Goal: Information Seeking & Learning: Learn about a topic

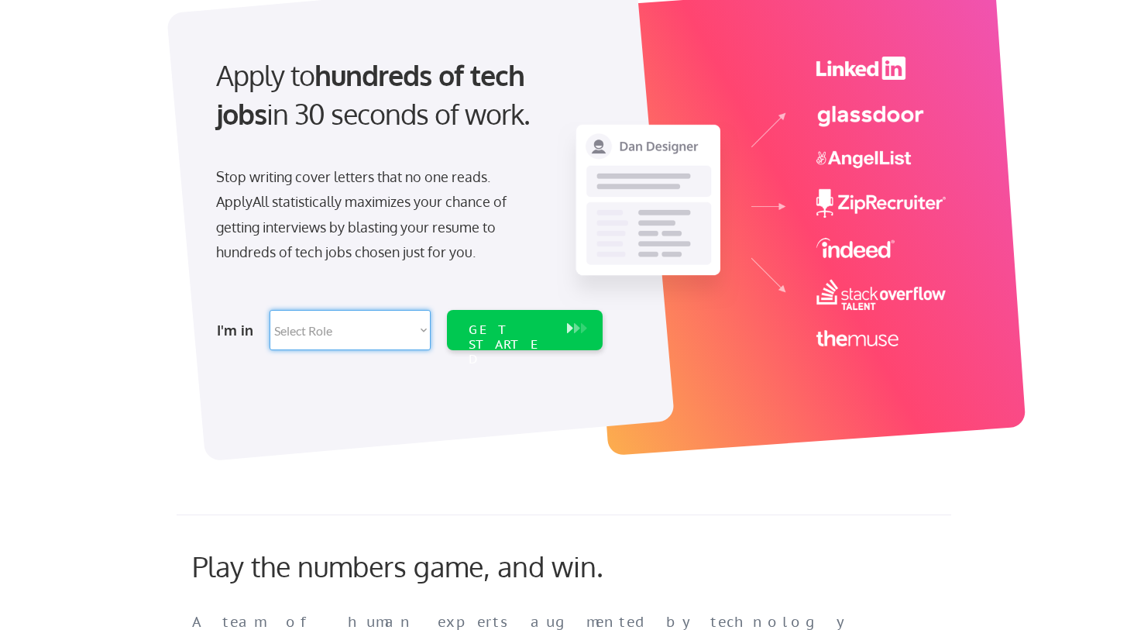
select select ""tech_finance_biz_ops_cos""
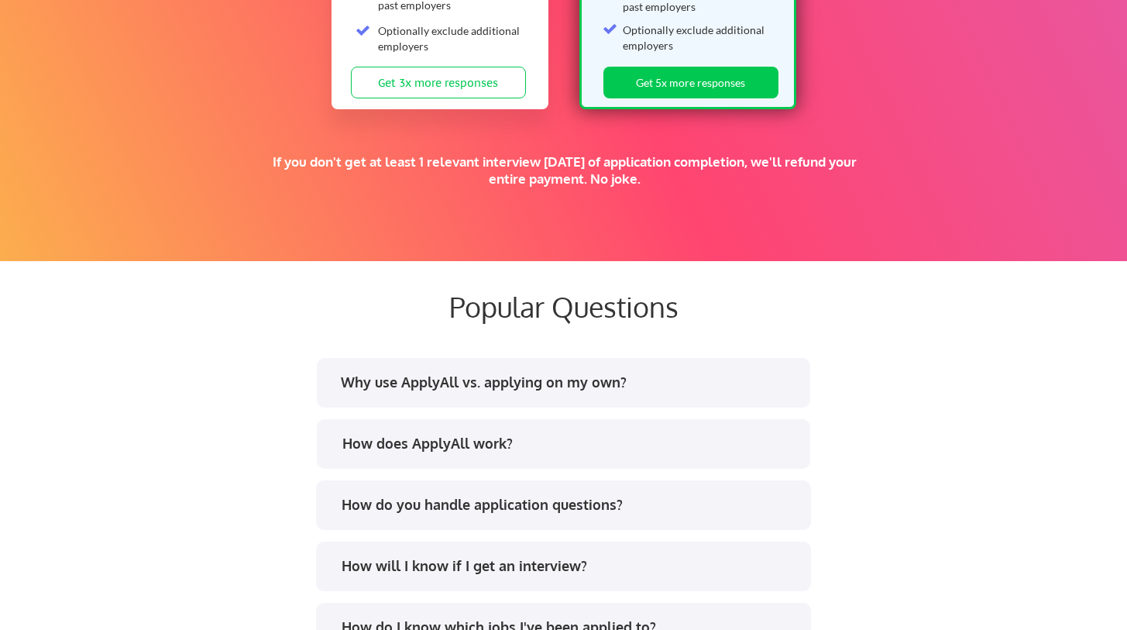
scroll to position [2807, 0]
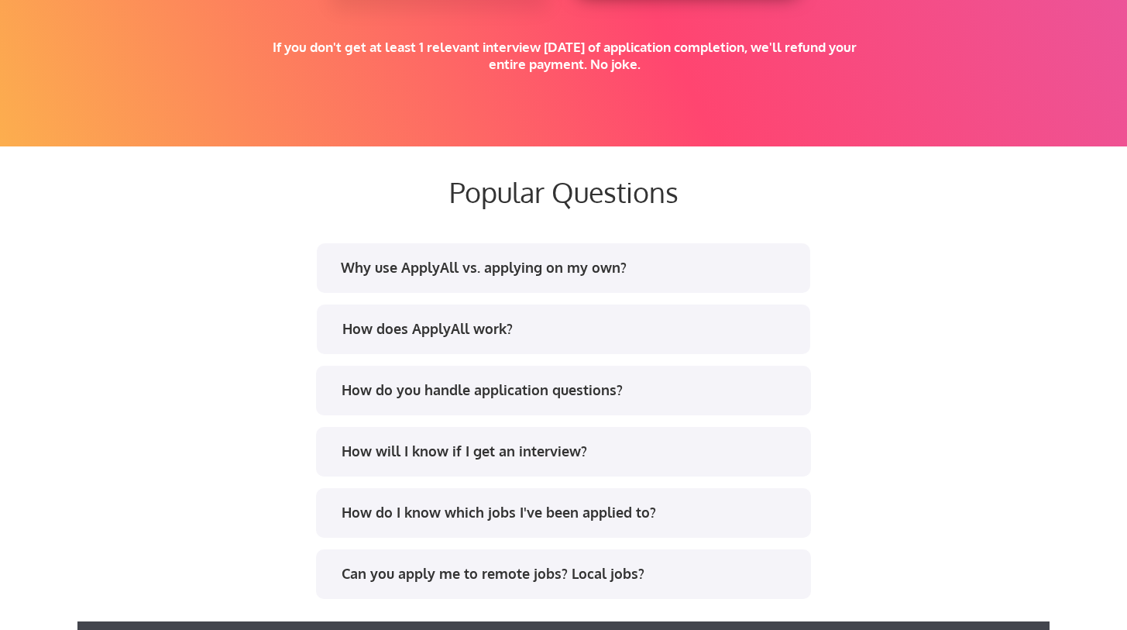
click at [384, 271] on div "Why use ApplyAll vs. applying on my own?" at bounding box center [568, 267] width 455 height 19
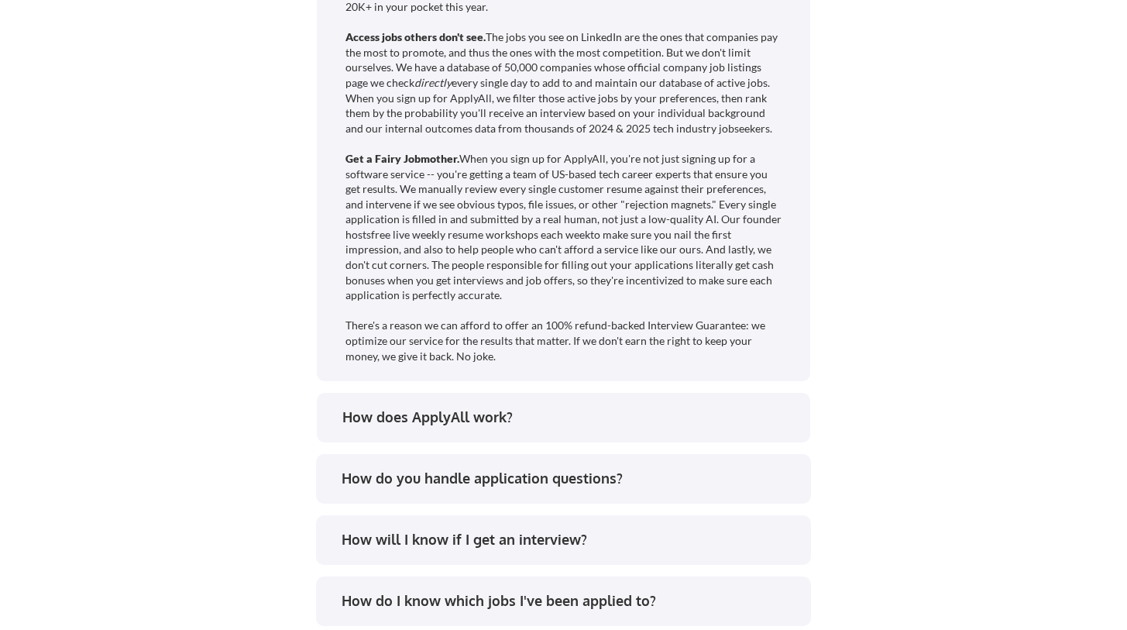
scroll to position [3185, 0]
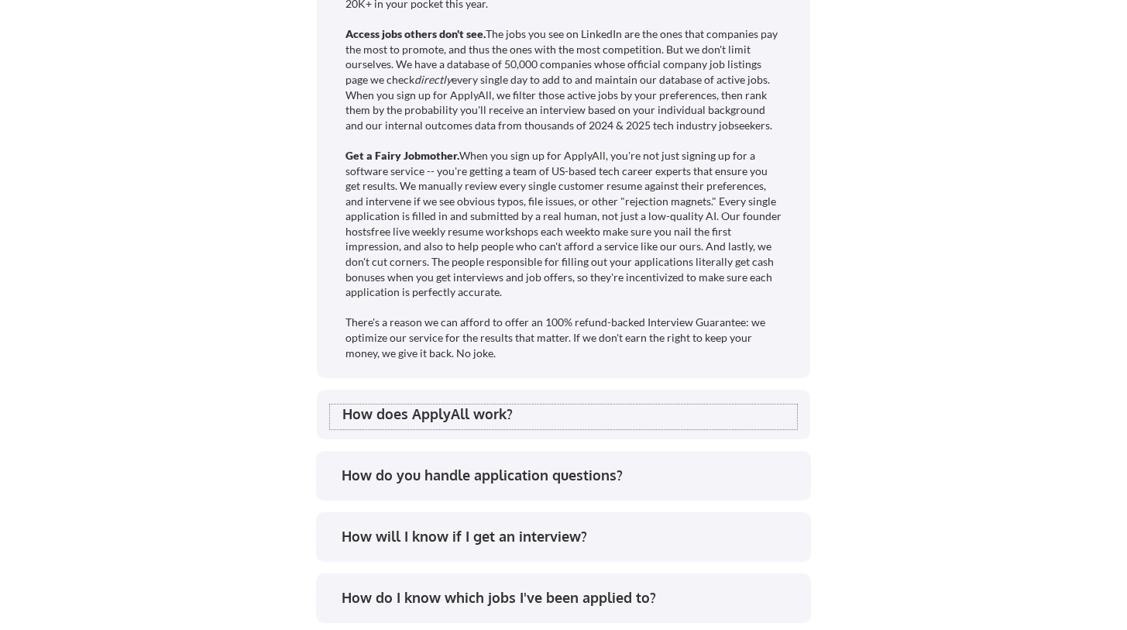
click at [386, 415] on div "How does ApplyAll work?" at bounding box center [569, 413] width 455 height 19
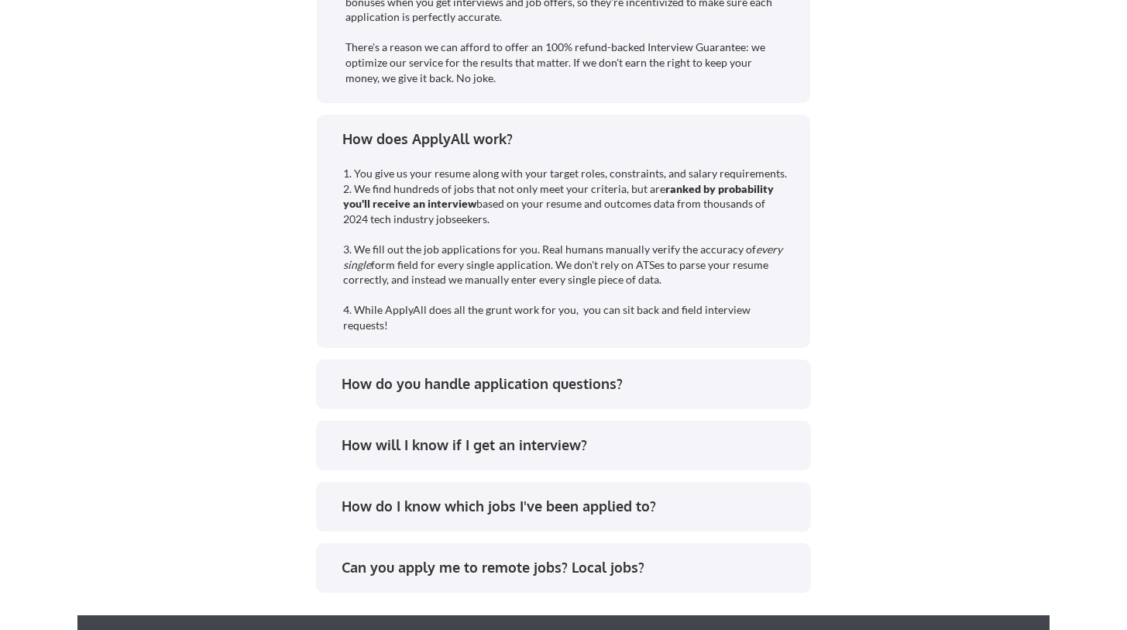
scroll to position [3500, 0]
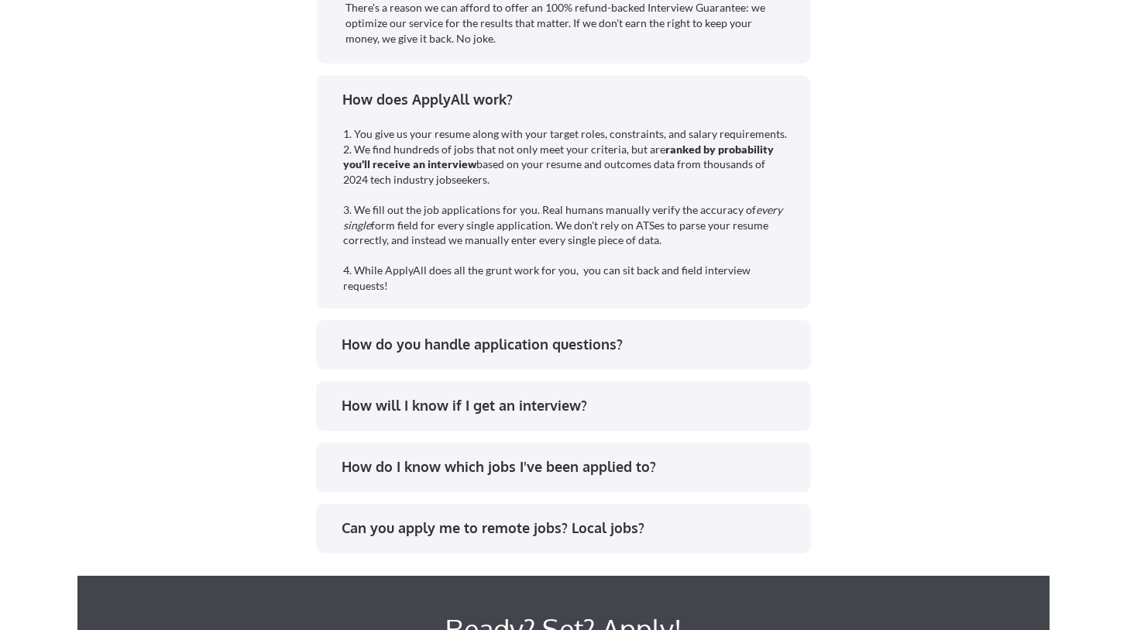
click at [332, 346] on div "How do you handle application questions?" at bounding box center [562, 347] width 467 height 25
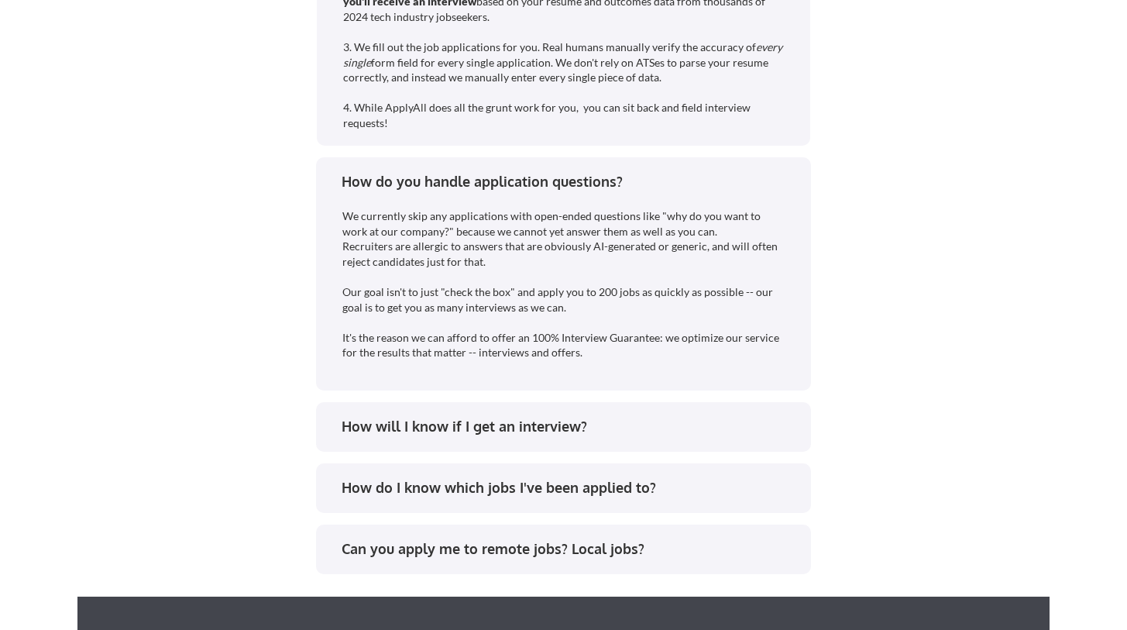
scroll to position [3696, 0]
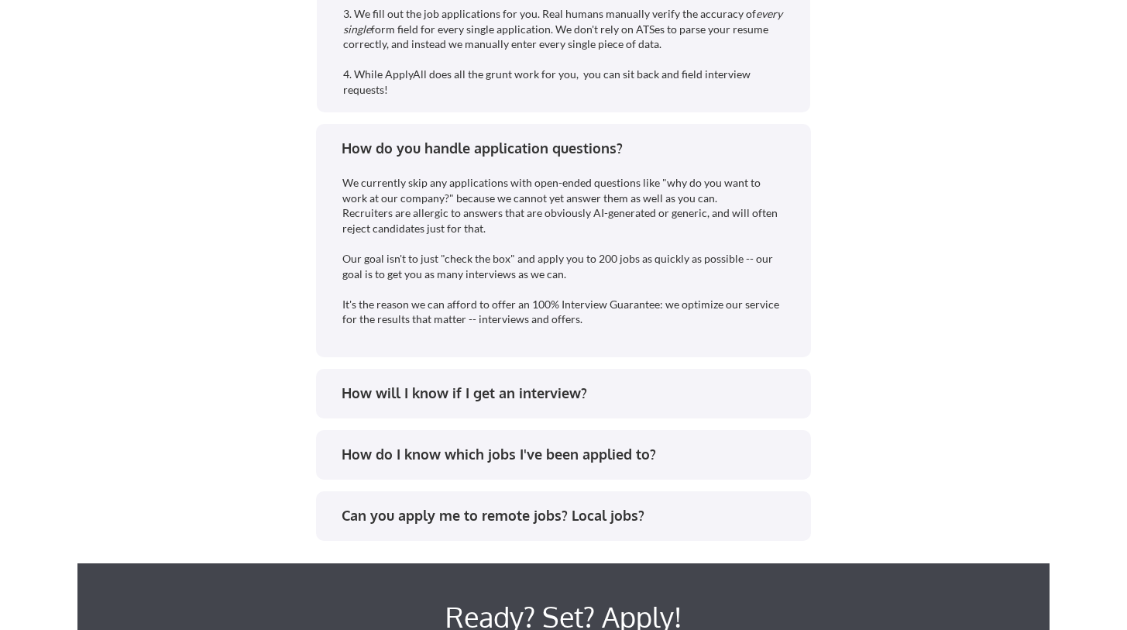
click at [347, 385] on div "How will I know if I get an interview?" at bounding box center [569, 392] width 455 height 19
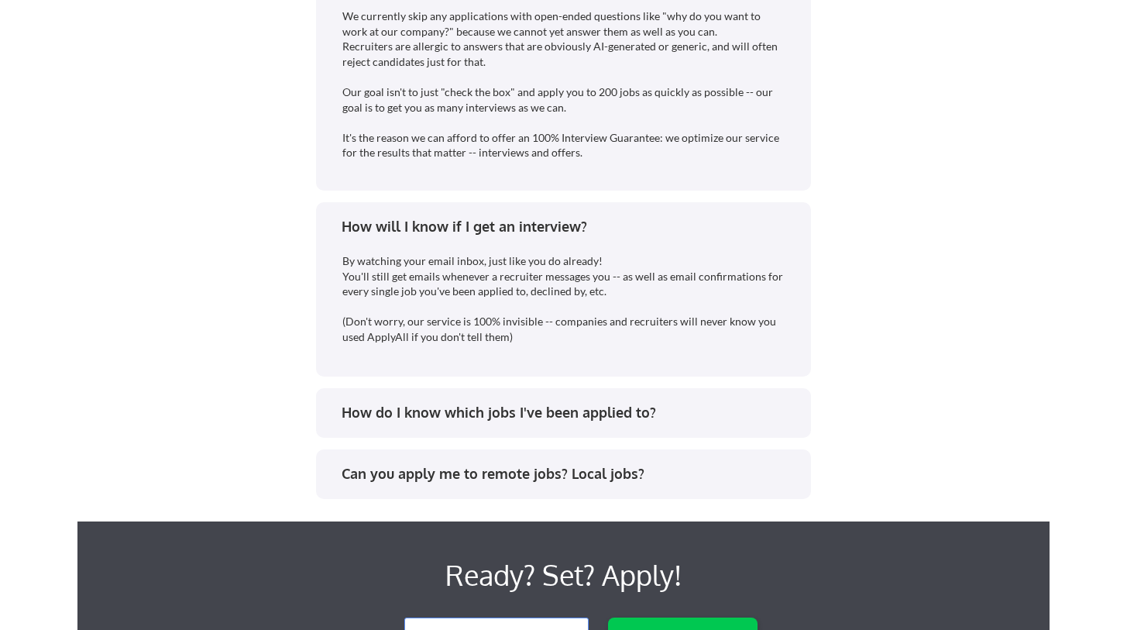
scroll to position [3927, 0]
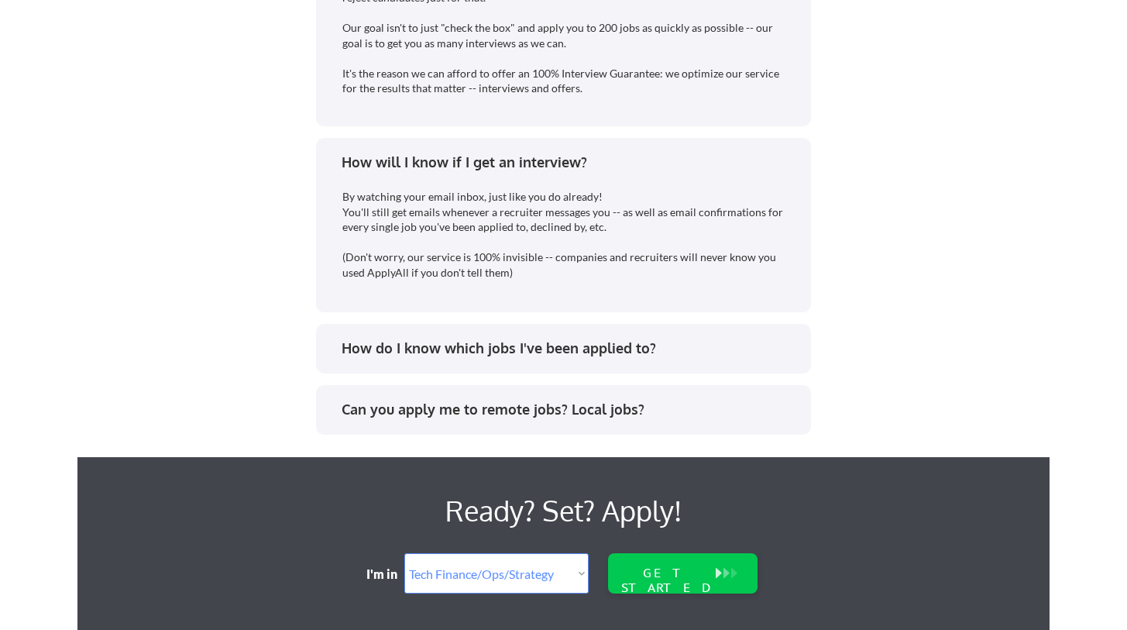
click at [396, 356] on div "How do I know which jobs I've been applied to?" at bounding box center [569, 348] width 455 height 19
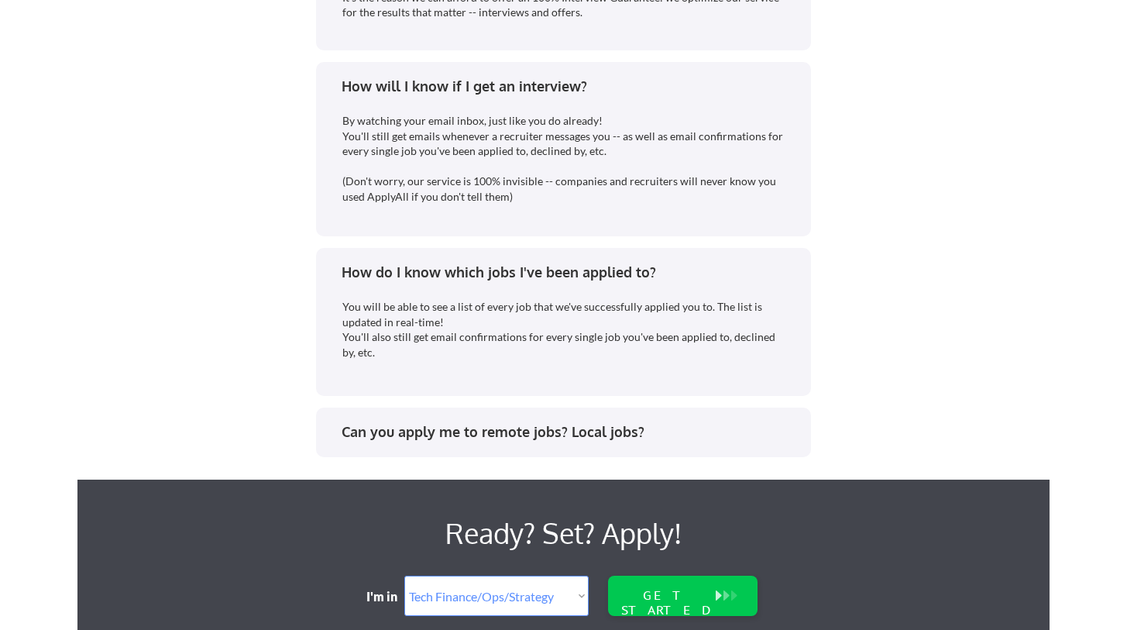
scroll to position [4042, 0]
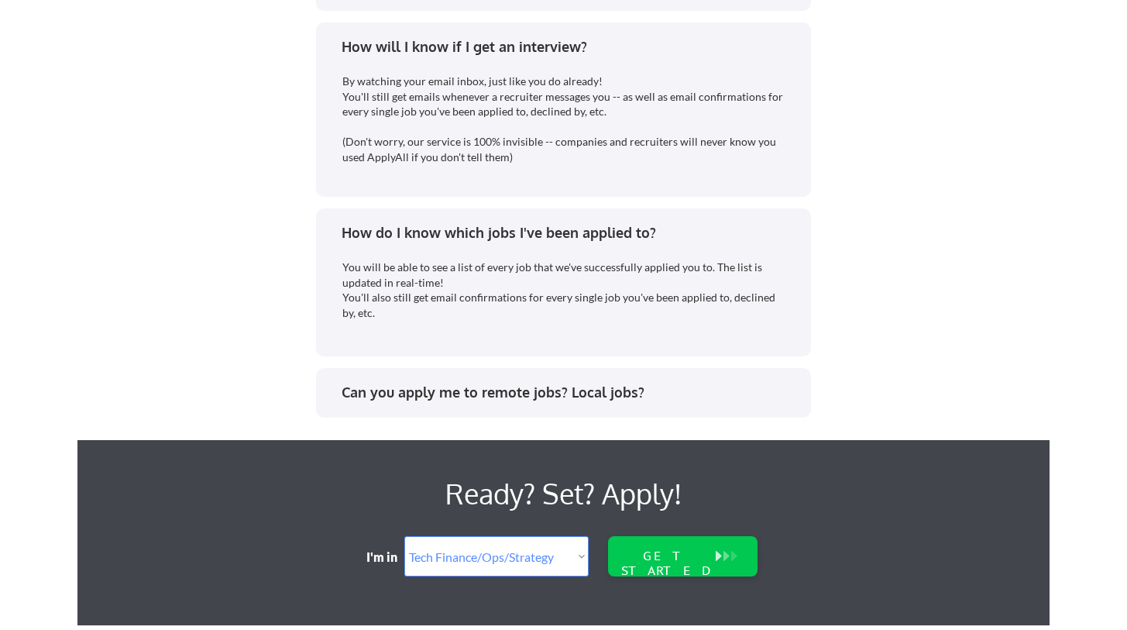
click at [358, 394] on div "Can you apply me to remote jobs? Local jobs?" at bounding box center [569, 392] width 455 height 19
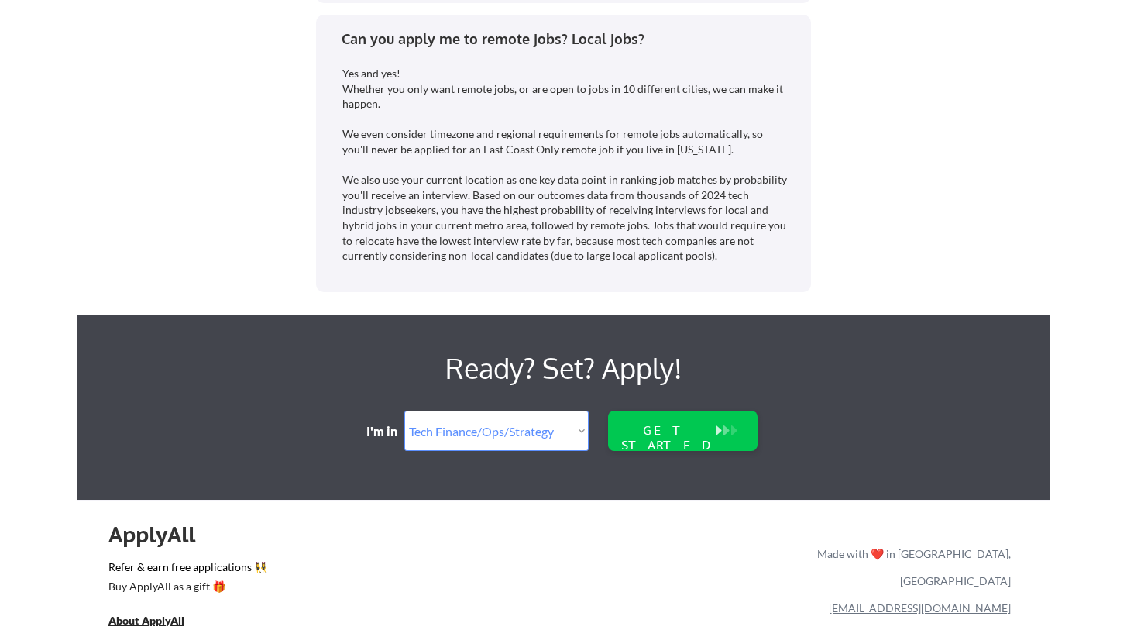
scroll to position [4521, 0]
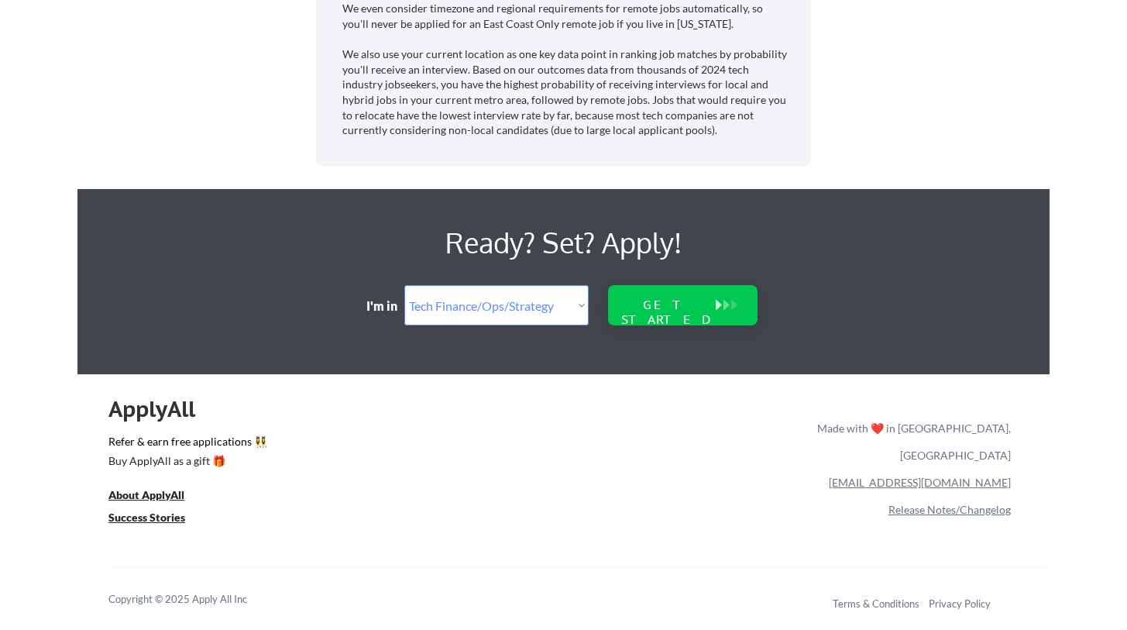
click at [665, 305] on div "GET STARTED" at bounding box center [667, 311] width 99 height 29
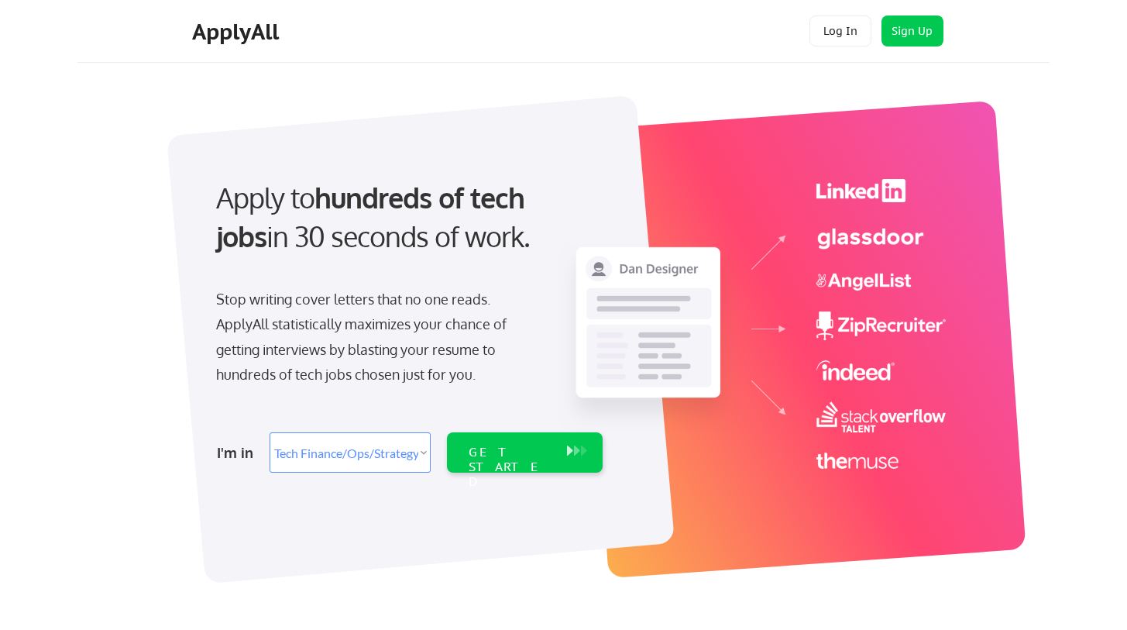
select select ""tech_finance_biz_ops_cos""
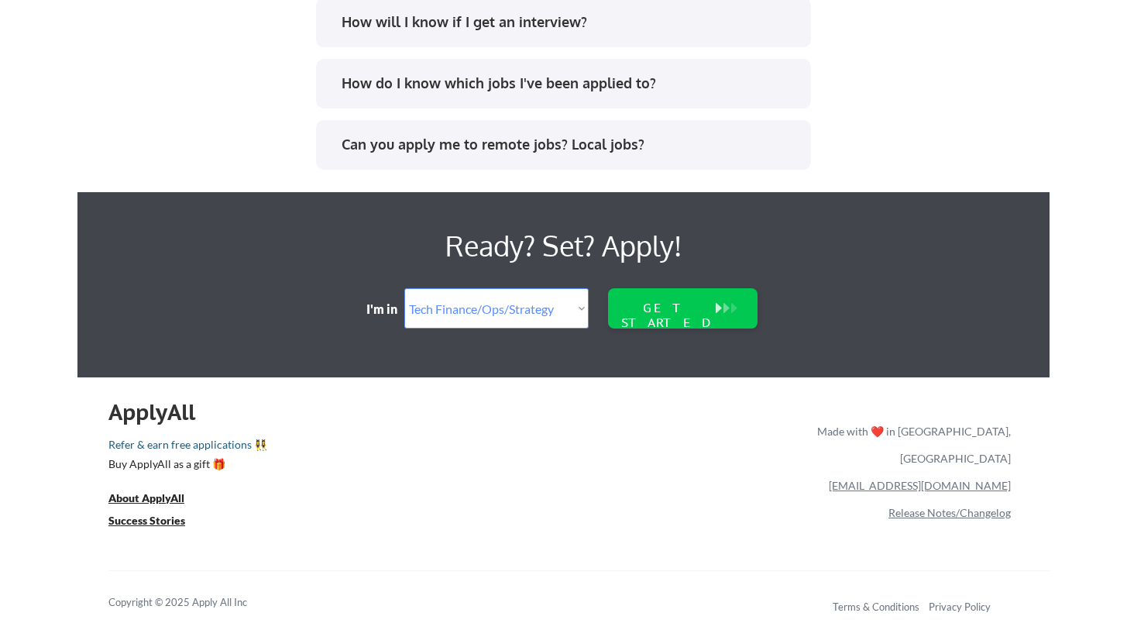
scroll to position [3240, 0]
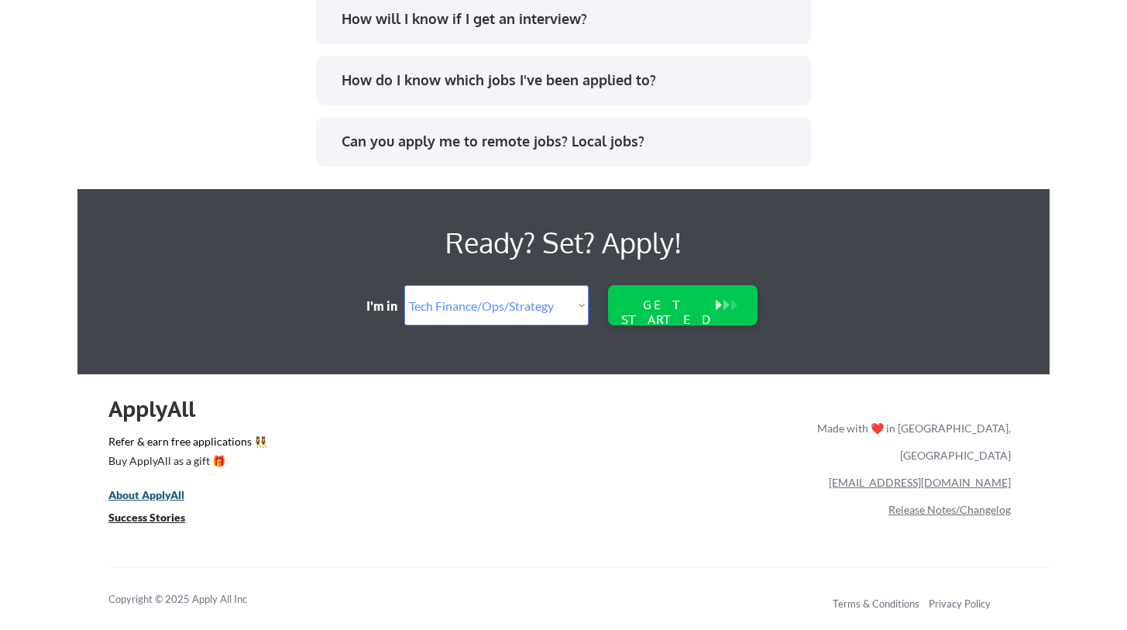
click at [141, 493] on u "About ApplyAll" at bounding box center [146, 494] width 76 height 13
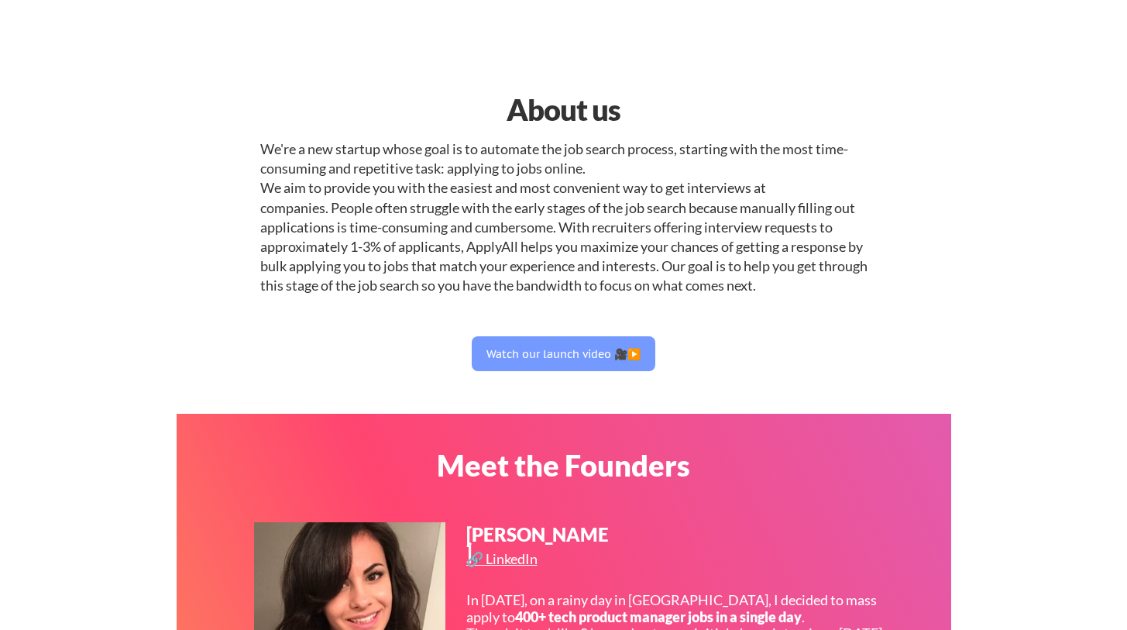
select select ""tech_finance_biz_ops_cos""
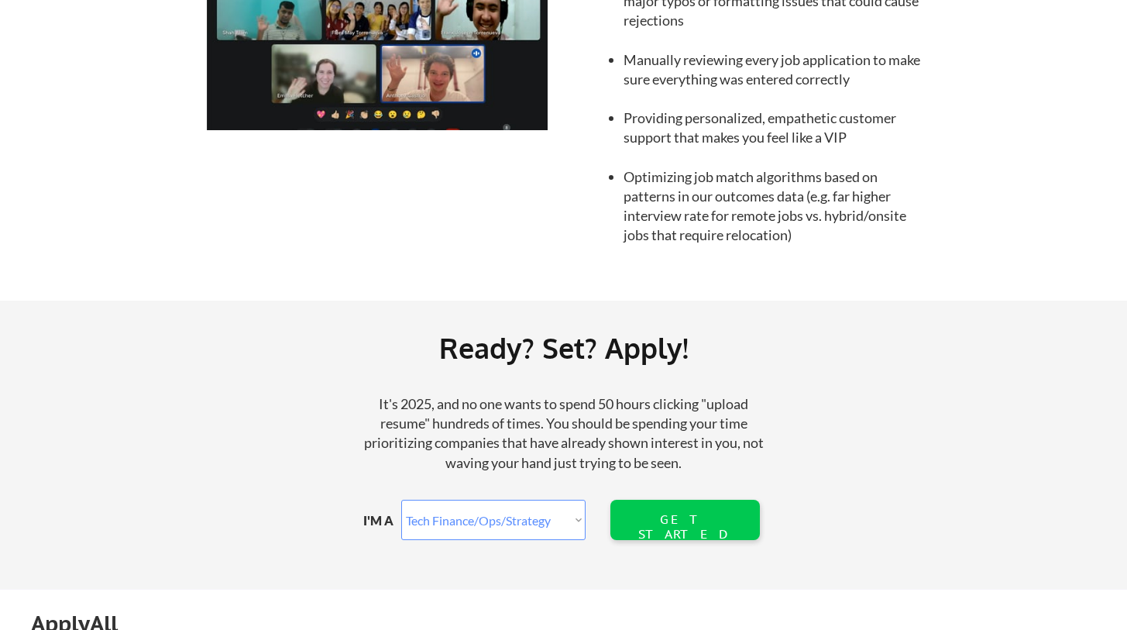
scroll to position [1768, 0]
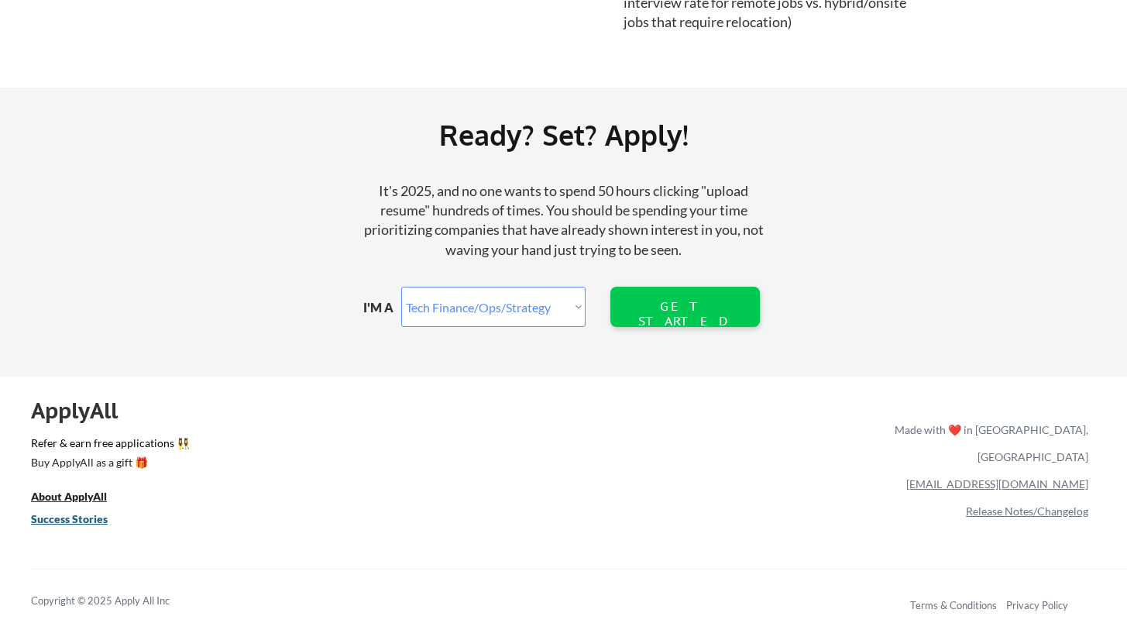
click at [66, 516] on u "Success Stories" at bounding box center [69, 518] width 77 height 13
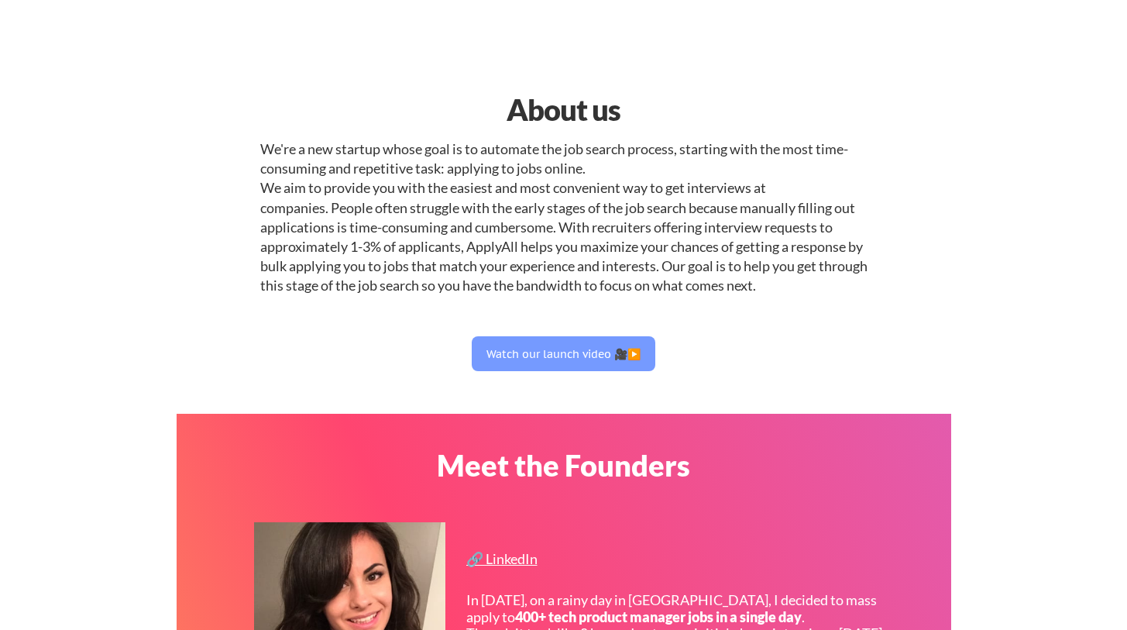
select select ""tech_finance_biz_ops_cos""
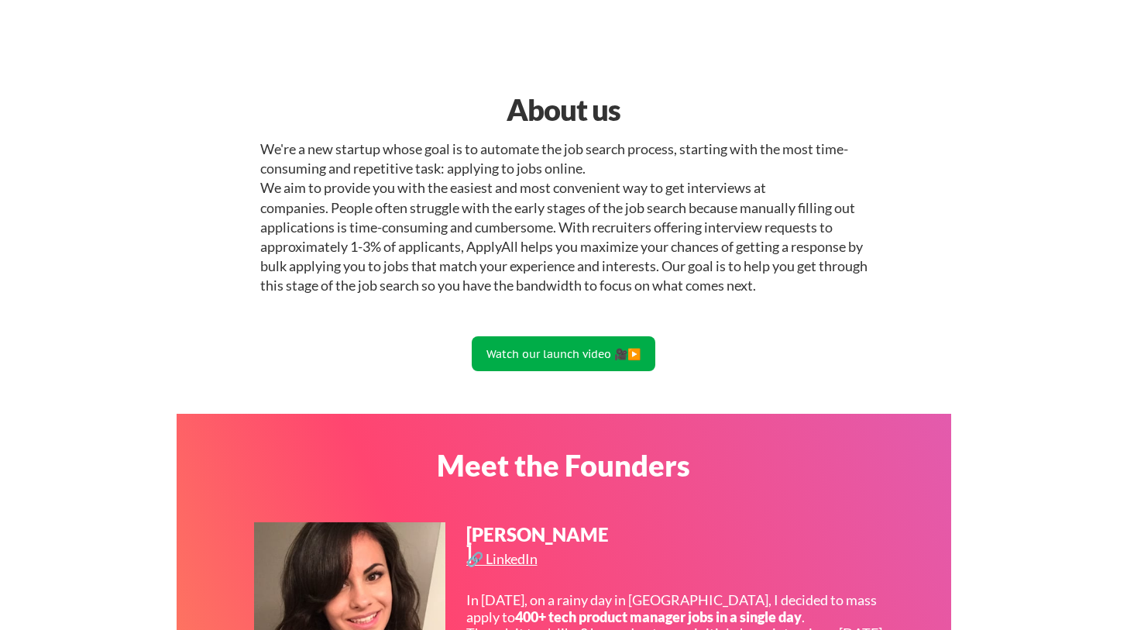
click at [529, 352] on button "Watch our launch video 🎥▶️" at bounding box center [564, 353] width 184 height 35
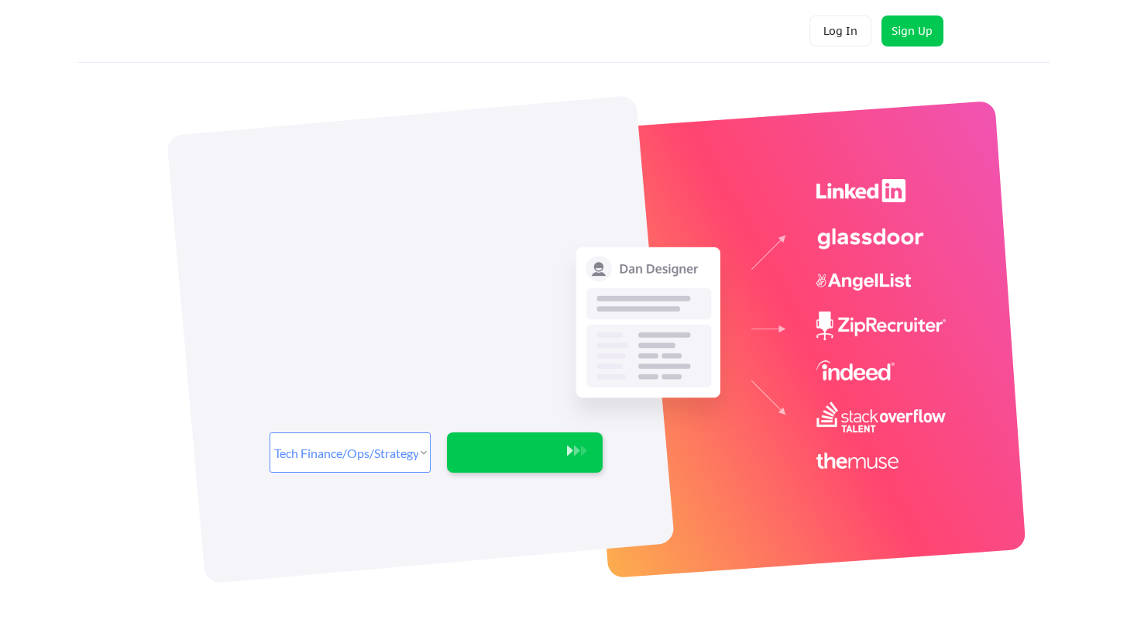
select select ""tech_finance_biz_ops_cos""
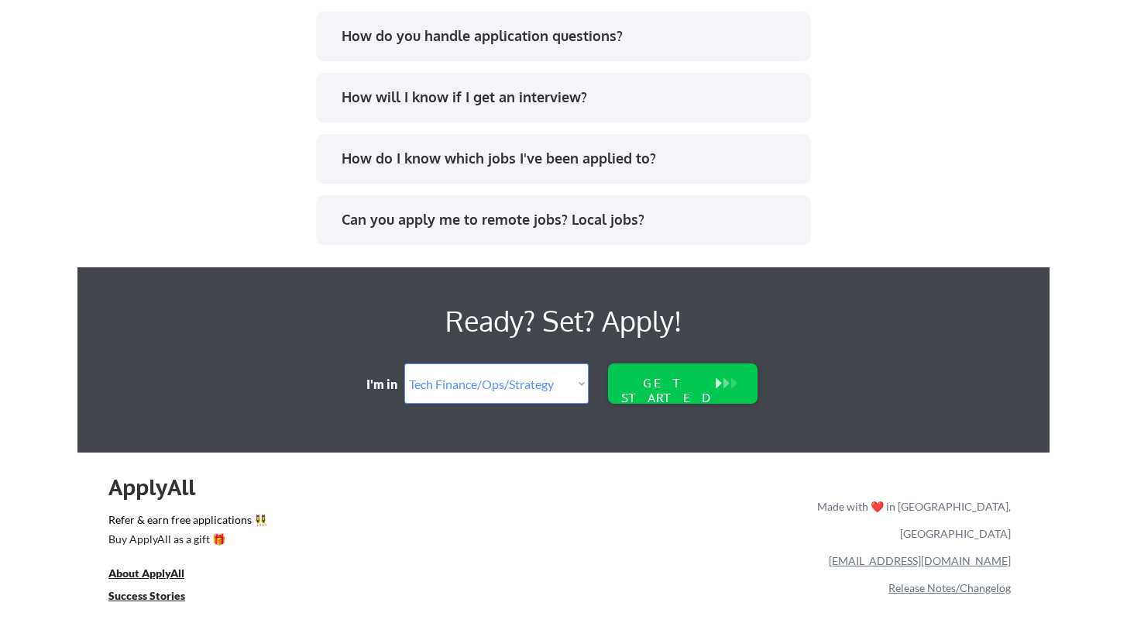
scroll to position [3240, 0]
